Goal: Task Accomplishment & Management: Manage account settings

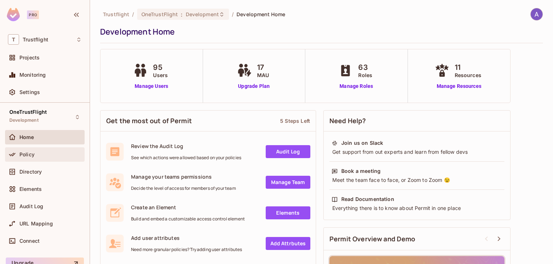
click at [42, 157] on div "Policy" at bounding box center [45, 154] width 74 height 9
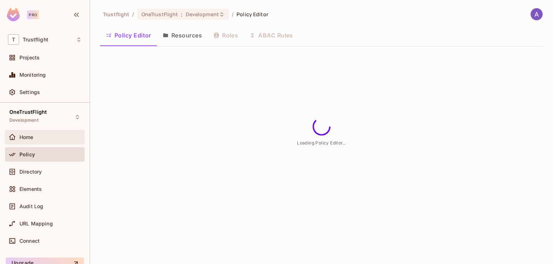
click at [41, 138] on div "Home" at bounding box center [50, 137] width 62 height 6
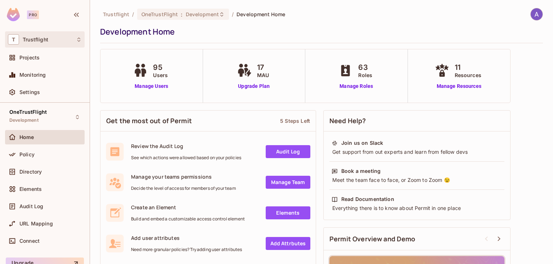
click at [48, 37] on div "T Trustflight" at bounding box center [45, 39] width 74 height 10
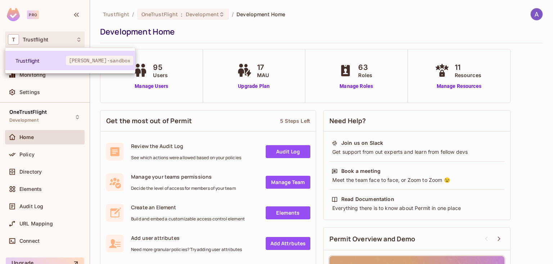
click at [41, 61] on span "Trustflight" at bounding box center [40, 60] width 50 height 7
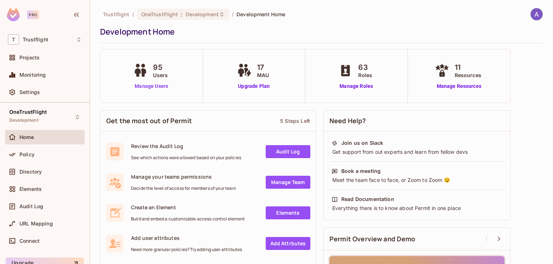
click at [154, 85] on link "Manage Users" at bounding box center [151, 86] width 40 height 8
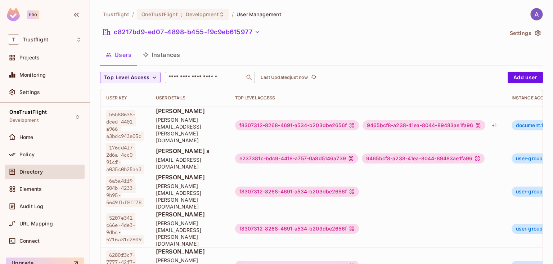
click at [194, 77] on input "text" at bounding box center [205, 77] width 76 height 7
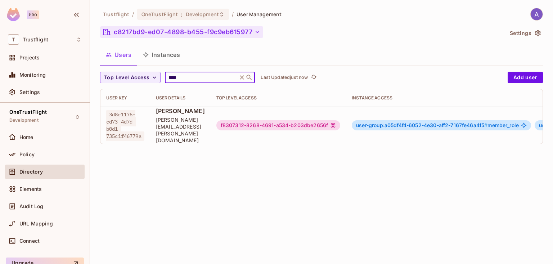
type input "****"
click at [226, 32] on button "c8217bd9-ed07-4898-b455-f9c9eb615977" at bounding box center [181, 32] width 163 height 12
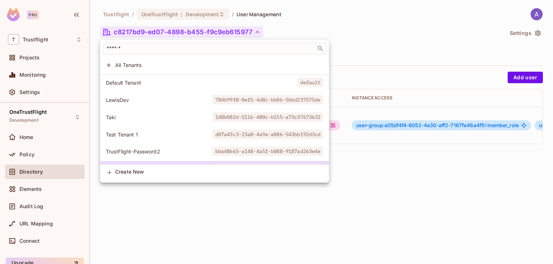
click at [53, 118] on div at bounding box center [276, 132] width 553 height 264
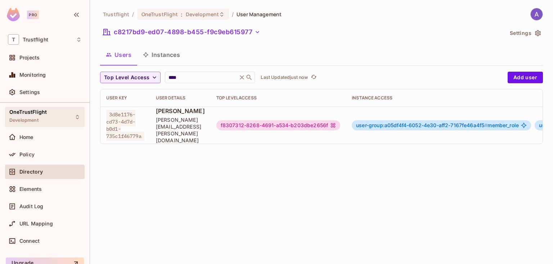
click at [74, 116] on icon at bounding box center [77, 117] width 6 height 6
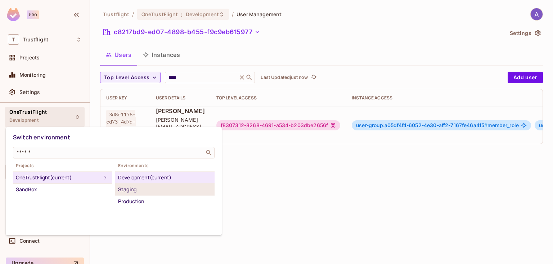
click at [128, 187] on div "Staging" at bounding box center [165, 189] width 94 height 9
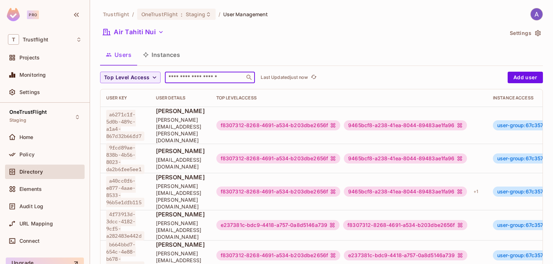
click at [186, 78] on input "text" at bounding box center [205, 77] width 76 height 7
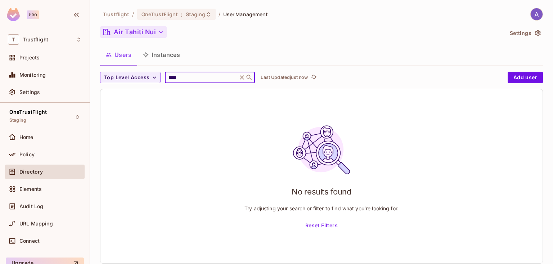
type input "****"
click at [153, 32] on button "Air Tahiti Nui" at bounding box center [133, 32] width 67 height 12
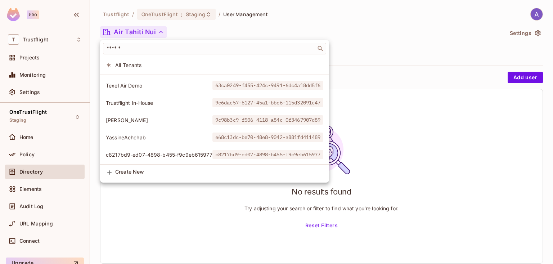
scroll to position [295, 0]
click at [144, 151] on span "c8217bd9-ed07-4898-b455-f9c9eb615977" at bounding box center [159, 154] width 106 height 7
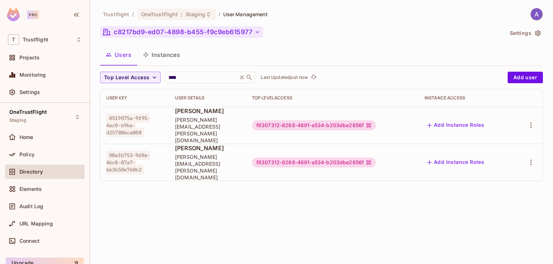
click at [232, 33] on button "c8217bd9-ed07-4898-b455-f9c9eb615977" at bounding box center [181, 32] width 163 height 12
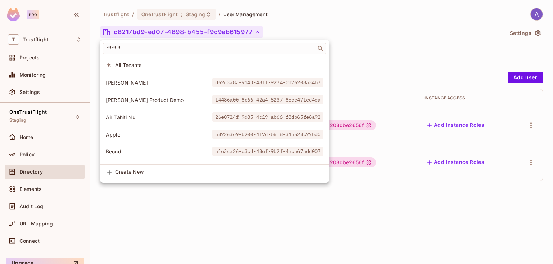
click at [232, 33] on div at bounding box center [276, 132] width 553 height 264
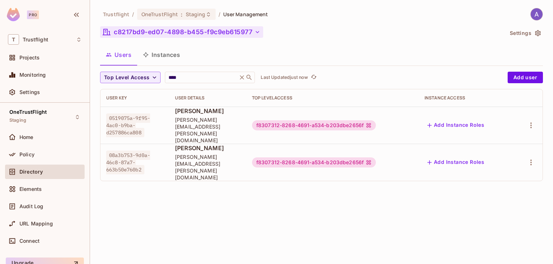
click at [232, 33] on button "c8217bd9-ed07-4898-b455-f9c9eb615977" at bounding box center [181, 32] width 163 height 12
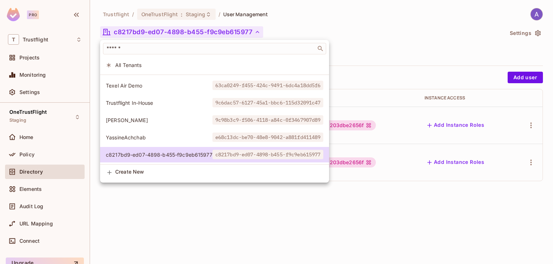
click at [342, 28] on div at bounding box center [276, 132] width 553 height 264
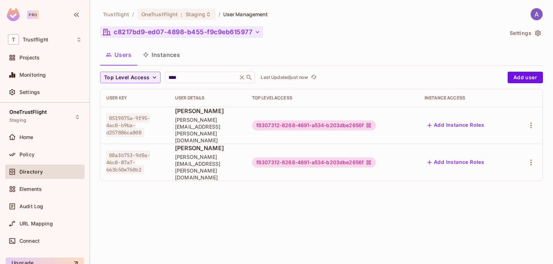
drag, startPoint x: 256, startPoint y: 32, endPoint x: 182, endPoint y: 31, distance: 74.1
click at [182, 31] on button "c8217bd9-ed07-4898-b455-f9c9eb615977" at bounding box center [181, 32] width 163 height 12
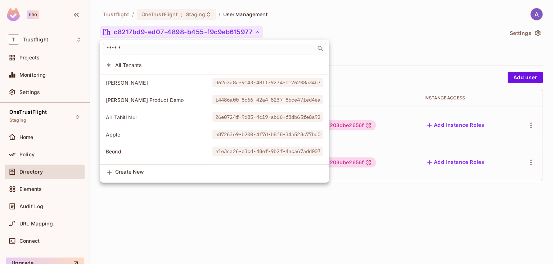
click at [375, 30] on div at bounding box center [276, 132] width 553 height 264
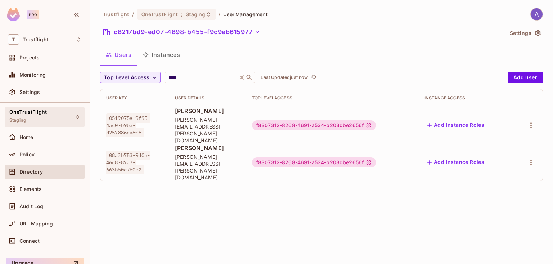
click at [49, 122] on div "OneTrustFlight Staging" at bounding box center [45, 117] width 80 height 20
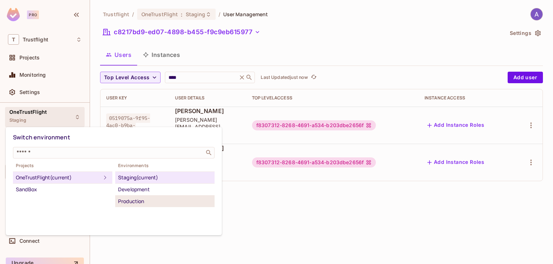
click at [138, 199] on div "Production" at bounding box center [165, 201] width 94 height 9
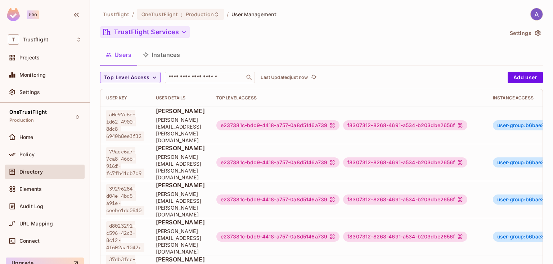
click at [173, 35] on button "TrustFlight Services" at bounding box center [145, 32] width 90 height 12
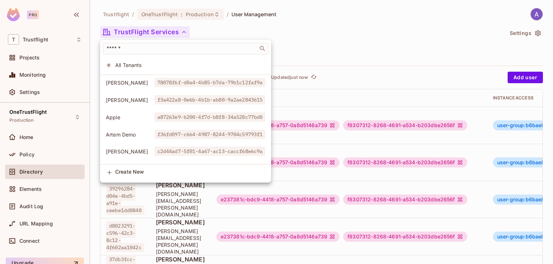
click at [314, 40] on div at bounding box center [276, 132] width 553 height 264
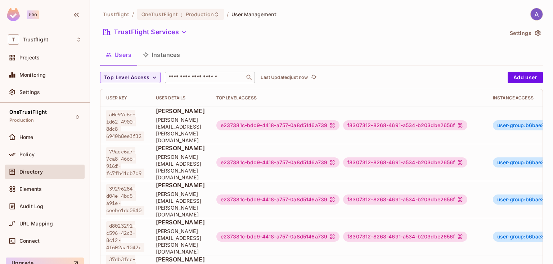
click at [185, 76] on input "text" at bounding box center [205, 77] width 76 height 7
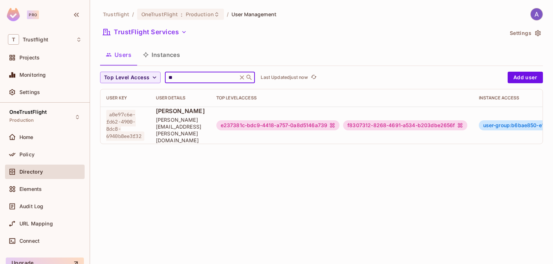
type input "*"
